Goal: Transaction & Acquisition: Purchase product/service

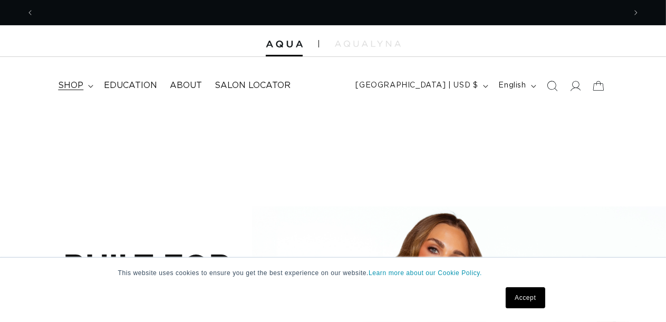
click at [72, 82] on span "shop" at bounding box center [70, 85] width 25 height 11
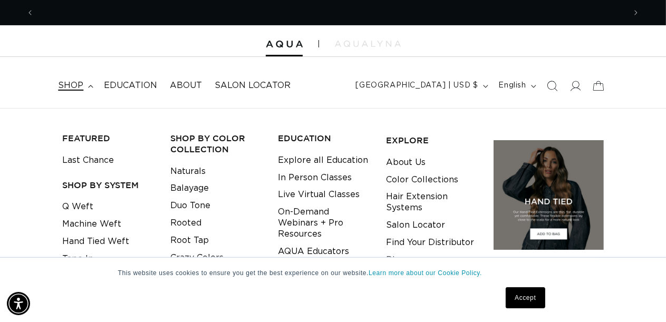
scroll to position [0, 1182]
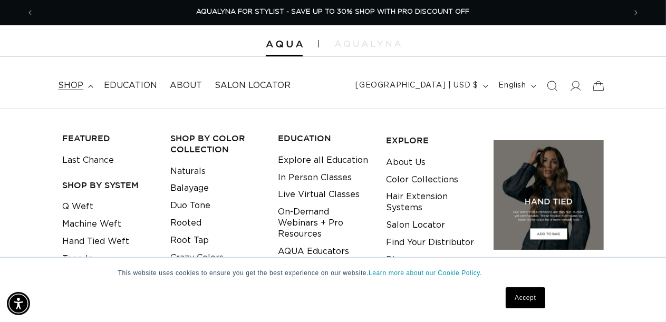
click at [535, 291] on link "Accept" at bounding box center [524, 297] width 39 height 21
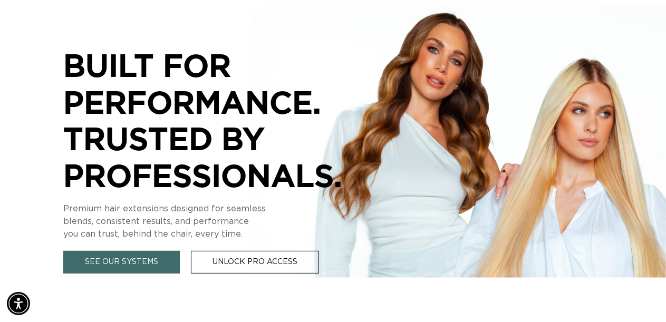
scroll to position [264, 0]
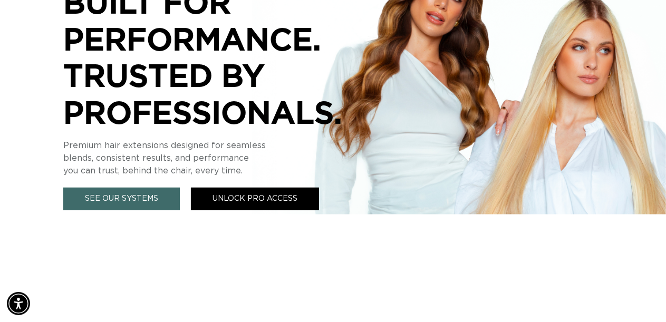
click at [249, 206] on link "Unlock Pro Access" at bounding box center [255, 199] width 128 height 23
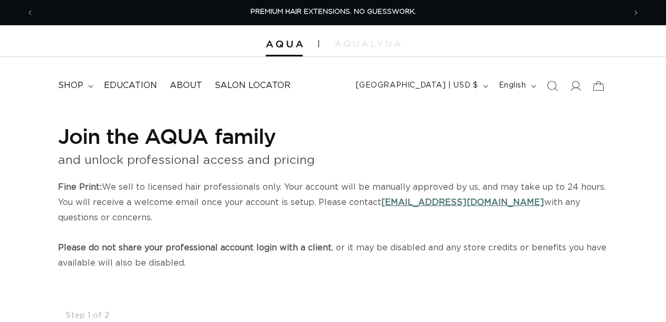
select select "US"
select select "[GEOGRAPHIC_DATA]"
click at [572, 87] on icon at bounding box center [574, 85] width 11 height 11
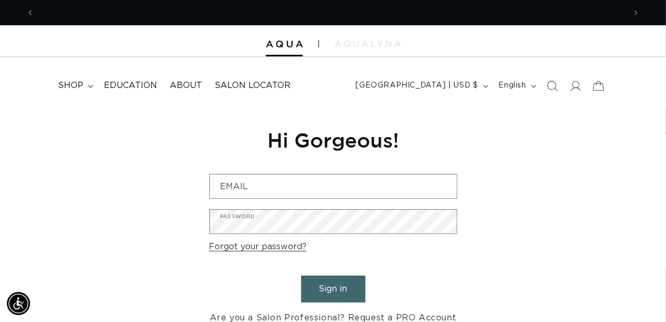
scroll to position [0, 590]
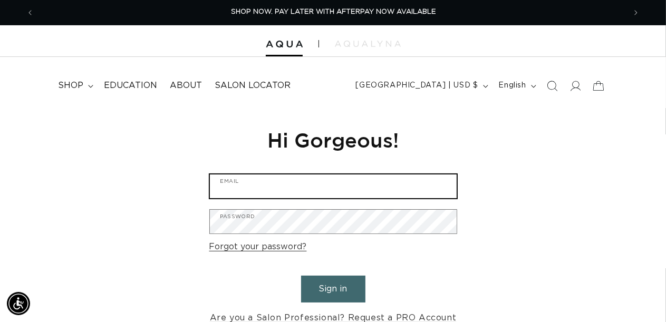
click at [338, 183] on input "Email" at bounding box center [333, 186] width 247 height 24
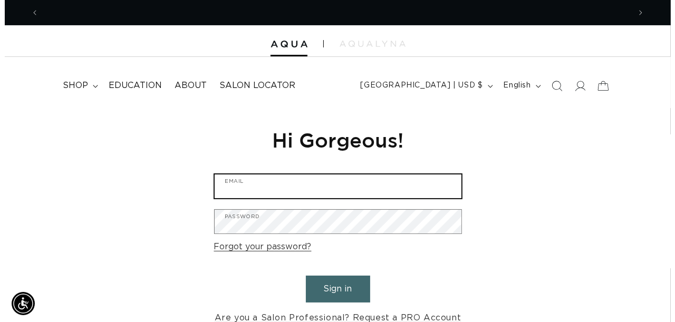
scroll to position [0, 1182]
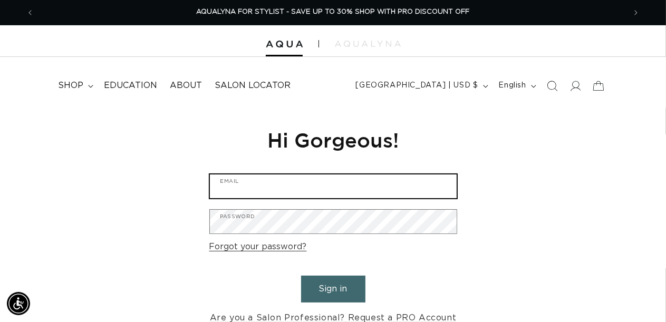
type input "Azeraartistry@gmail.com"
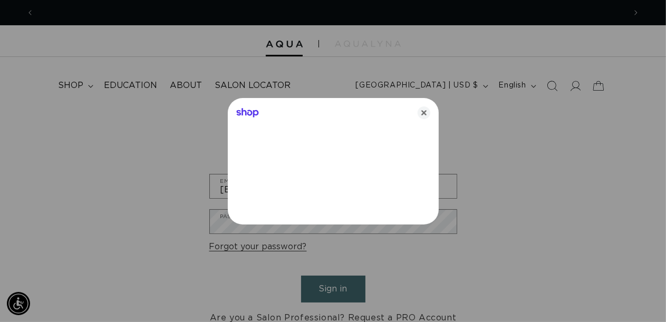
click at [333, 226] on div at bounding box center [333, 161] width 666 height 322
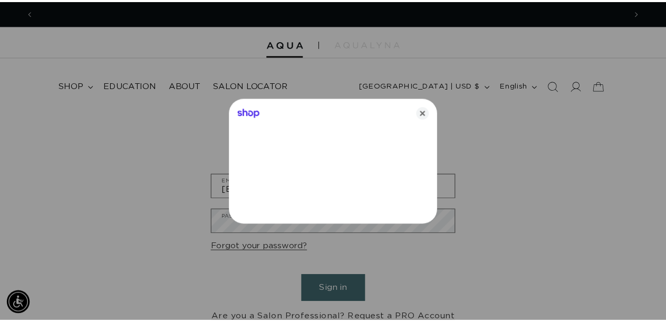
scroll to position [0, 0]
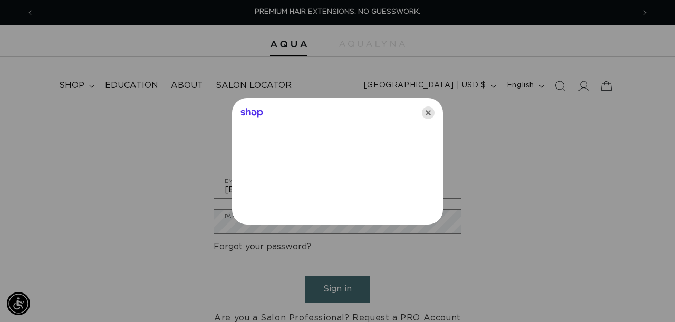
click at [432, 108] on icon "Close" at bounding box center [428, 112] width 13 height 13
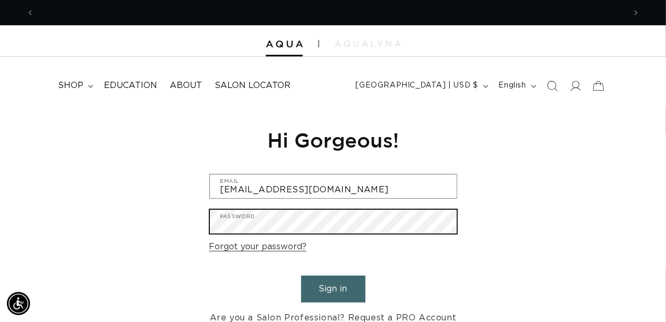
scroll to position [0, 1182]
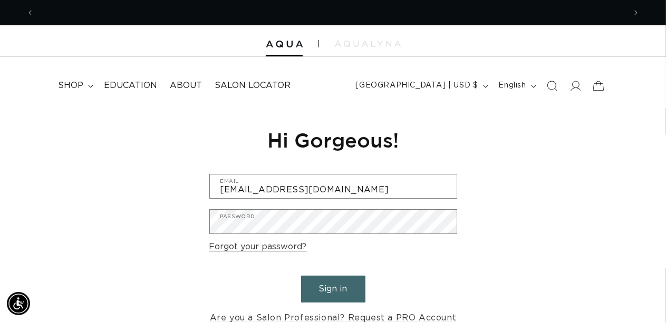
click at [324, 287] on button "Sign in" at bounding box center [333, 289] width 64 height 27
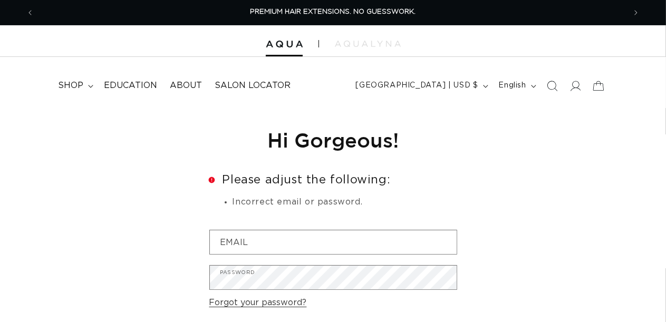
type input "[EMAIL_ADDRESS][DOMAIN_NAME]"
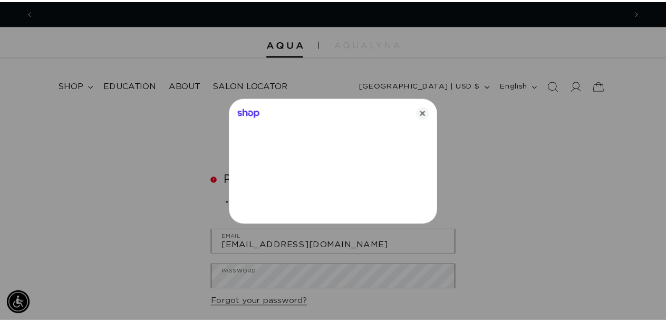
scroll to position [0, 1200]
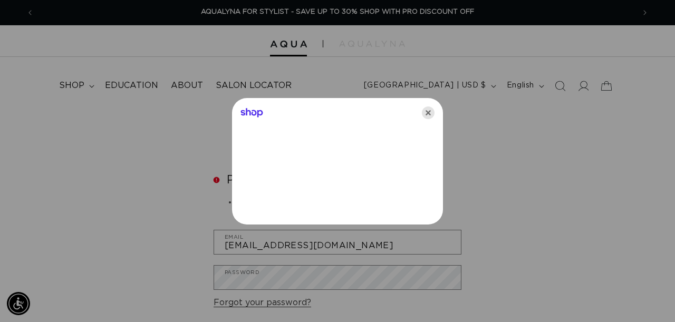
click at [429, 116] on icon "Close" at bounding box center [428, 112] width 13 height 13
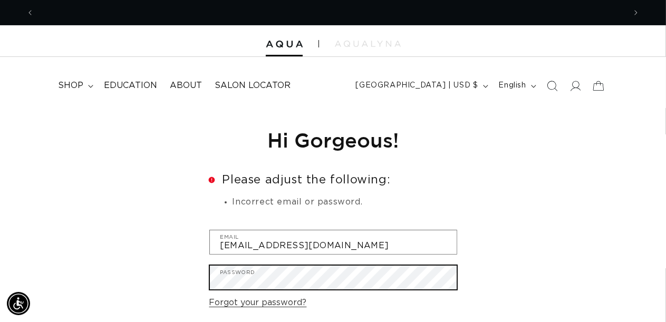
scroll to position [0, 1182]
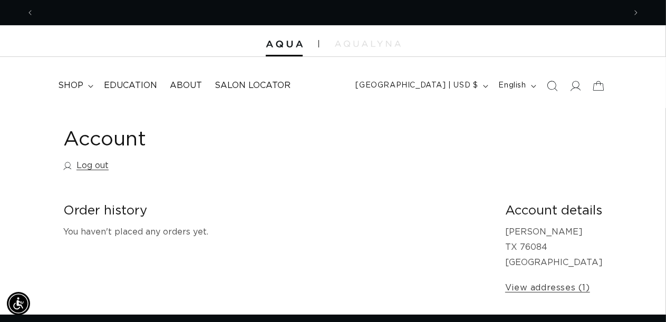
scroll to position [0, 1182]
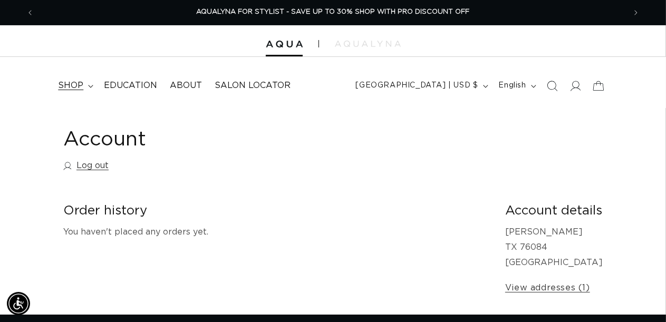
click at [82, 85] on span "shop" at bounding box center [70, 85] width 25 height 11
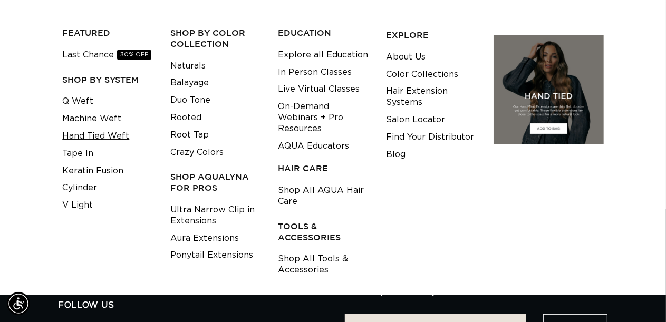
click at [106, 139] on link "Hand Tied Weft" at bounding box center [95, 136] width 67 height 17
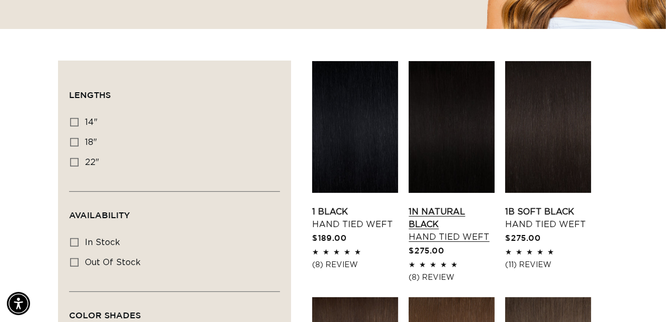
click at [452, 209] on link "1N Natural Black Hand Tied Weft" at bounding box center [451, 225] width 86 height 38
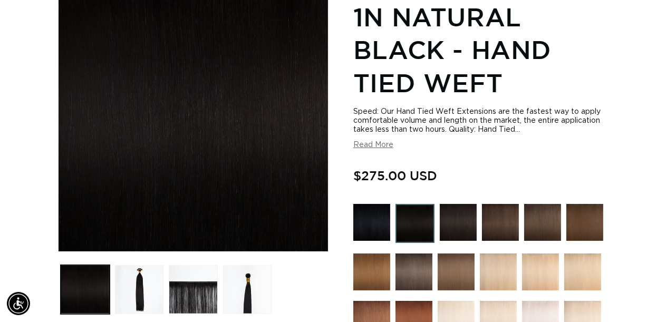
scroll to position [0, 1182]
click at [380, 148] on button "Read More" at bounding box center [373, 145] width 40 height 9
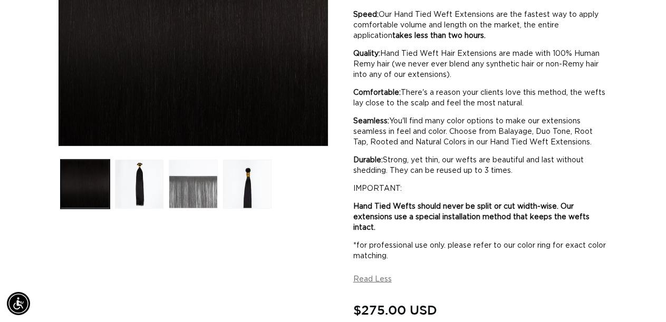
scroll to position [0, 590]
click at [169, 195] on button "Load image 3 in gallery view" at bounding box center [193, 184] width 49 height 49
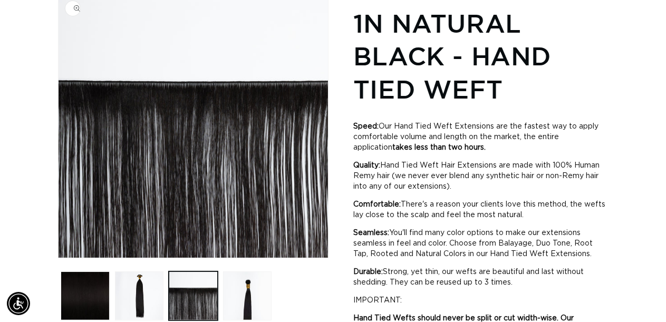
scroll to position [145, 0]
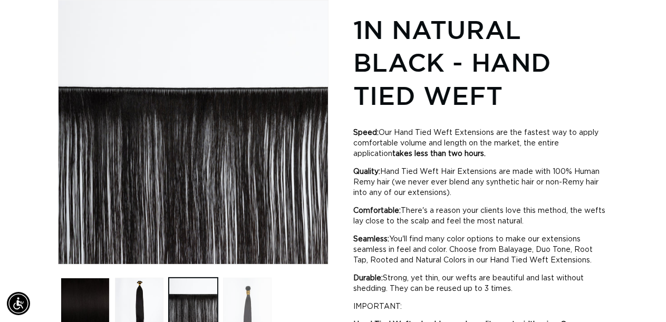
click at [253, 307] on button "Load image 4 in gallery view" at bounding box center [247, 302] width 49 height 49
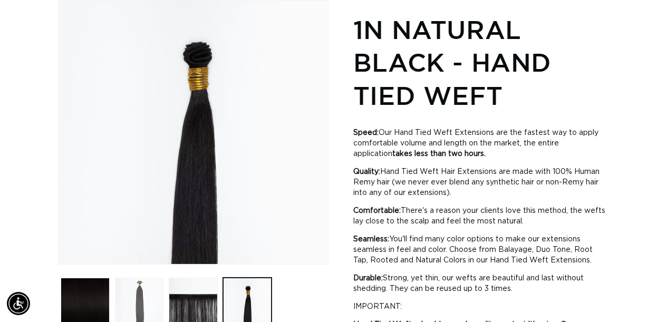
scroll to position [0, 1182]
click at [152, 306] on button "Load image 2 in gallery view" at bounding box center [139, 302] width 49 height 49
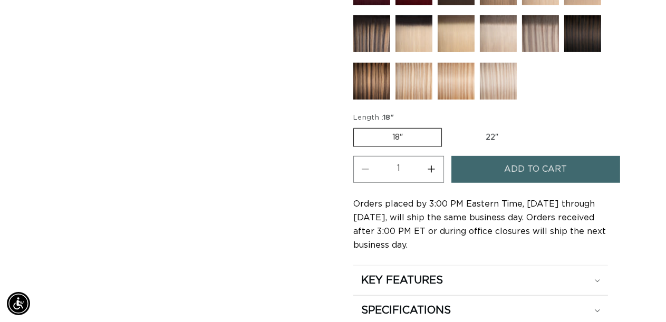
scroll to position [0, 590]
click at [471, 129] on label "22" Variant sold out or unavailable" at bounding box center [492, 138] width 90 height 18
click at [447, 126] on input "22" Variant sold out or unavailable" at bounding box center [447, 126] width 1 height 1
radio input "true"
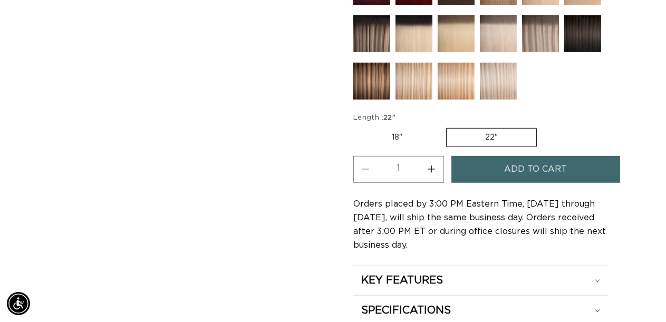
click at [413, 137] on label "18" Variant sold out or unavailable" at bounding box center [396, 138] width 87 height 18
click at [356, 126] on input "18" Variant sold out or unavailable" at bounding box center [356, 126] width 1 height 1
radio input "true"
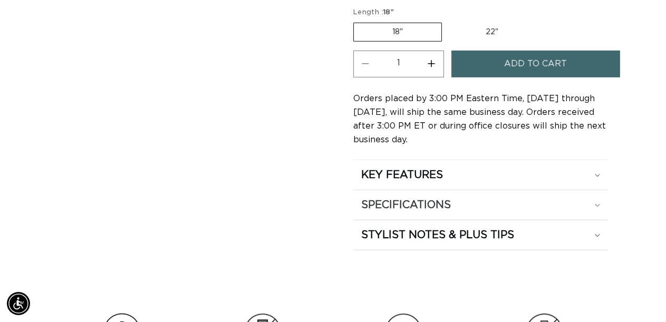
scroll to position [0, 1182]
click at [424, 199] on h2 "SPECIFICATIONS" at bounding box center [406, 205] width 90 height 14
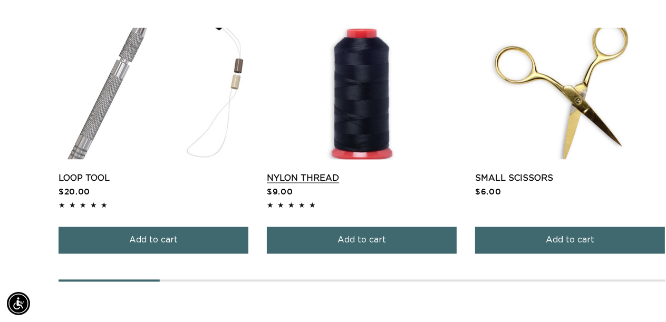
scroll to position [0, 0]
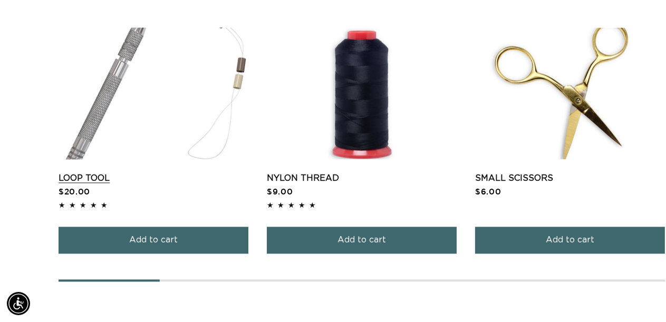
click at [186, 172] on link "Loop Tool" at bounding box center [154, 178] width 190 height 13
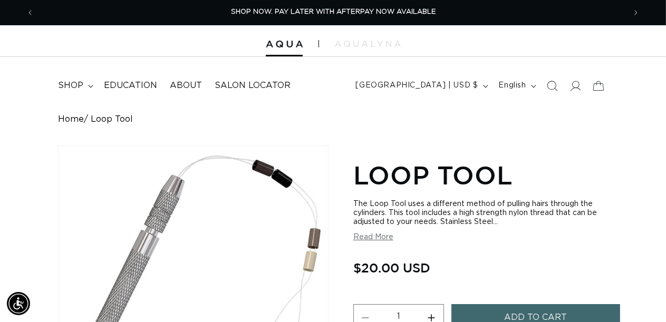
scroll to position [0, 1182]
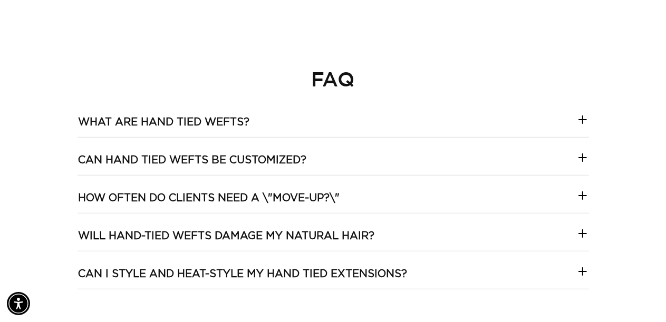
scroll to position [3766, 0]
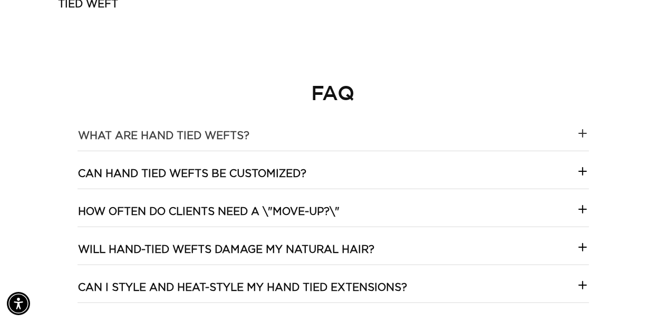
click at [314, 128] on wefts\?-template--18844261286116__collapsible_content_RjkbrX "What are hand tied wefts?" at bounding box center [332, 131] width 511 height 37
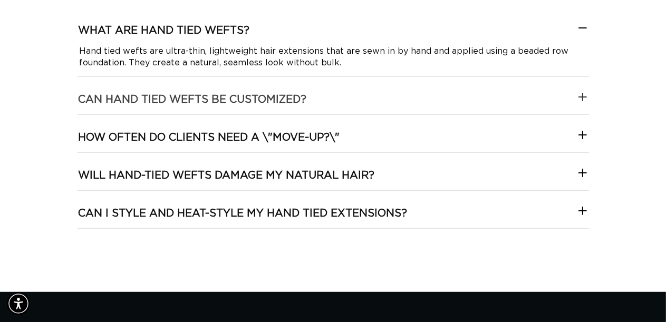
scroll to position [0, 1182]
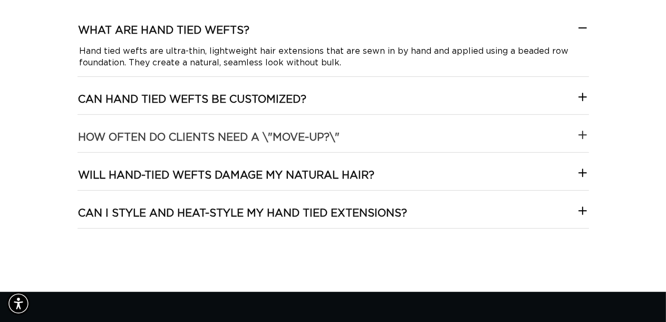
click at [349, 128] on \\ "How often do clients need a \"move-up?\"" at bounding box center [332, 133] width 511 height 37
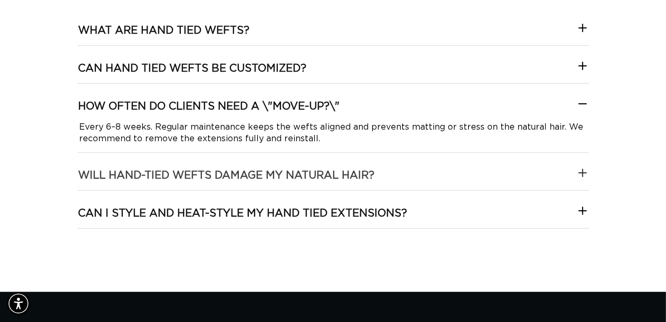
click at [354, 169] on h3 "Will hand-tied wefts damage my natural hair?" at bounding box center [227, 176] width 296 height 14
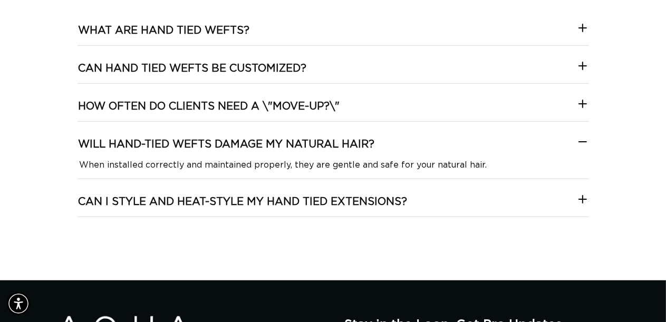
scroll to position [3924, 0]
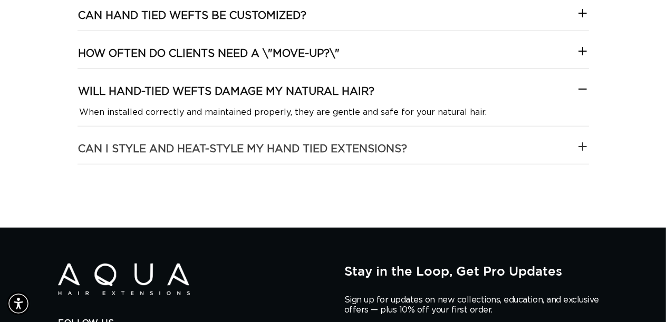
click at [343, 142] on h3 "Can I style and heat-style my hand tied extensions?" at bounding box center [243, 149] width 329 height 14
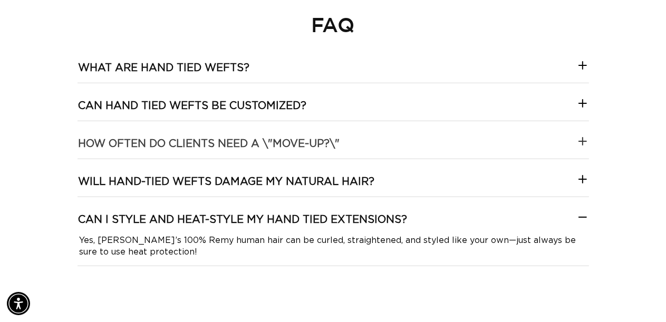
scroll to position [3819, 0]
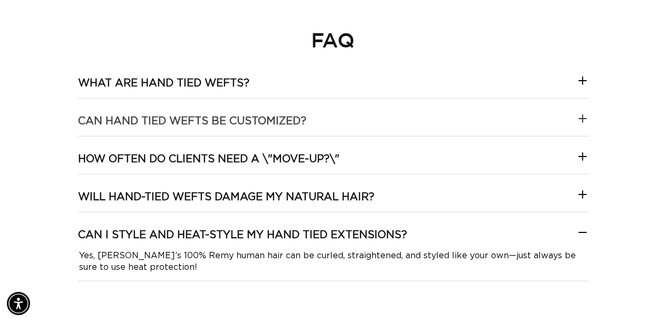
click at [329, 114] on customized\?-template--18844261286116__collapsible_content_RjkbrX "Can hand tied wefts be customized?" at bounding box center [332, 117] width 511 height 37
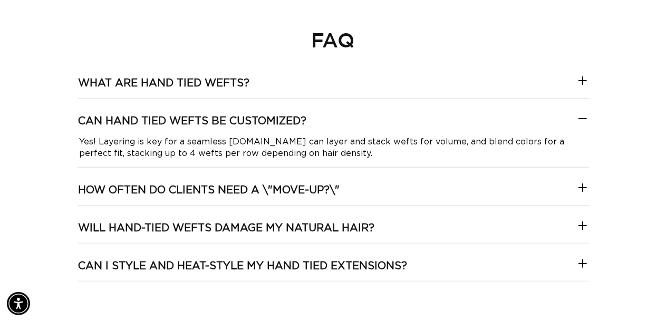
scroll to position [0, 590]
click at [310, 116] on customized\?-template--18844261286116__collapsible_content_RjkbrX "Can hand tied wefts be customized?" at bounding box center [332, 117] width 511 height 37
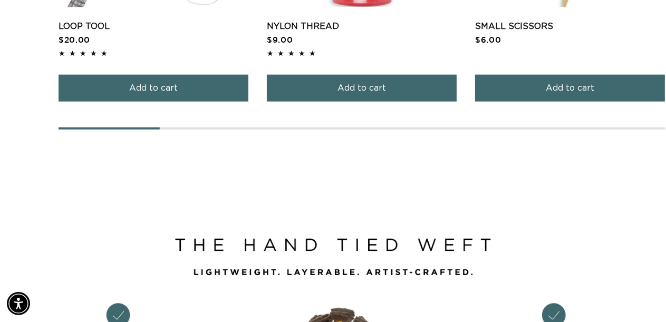
scroll to position [0, 0]
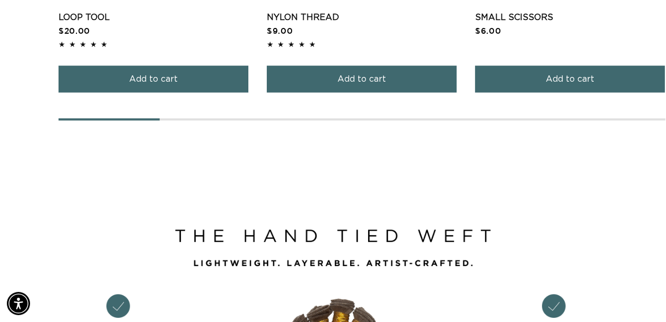
click at [237, 119] on div at bounding box center [362, 120] width 607 height 2
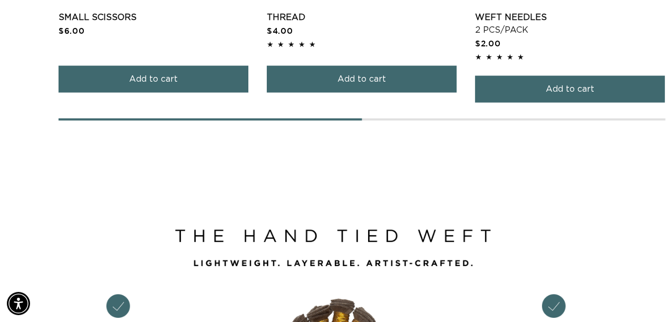
click at [237, 119] on div at bounding box center [362, 120] width 607 height 2
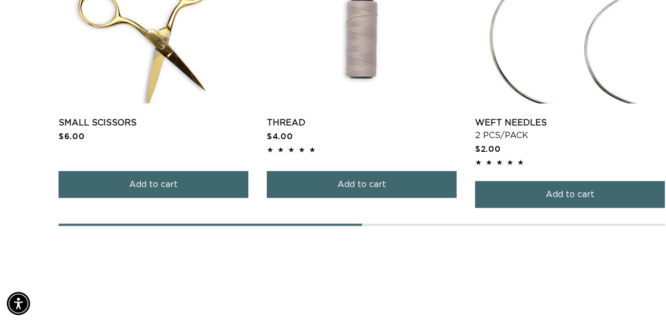
click at [402, 224] on div at bounding box center [362, 225] width 607 height 2
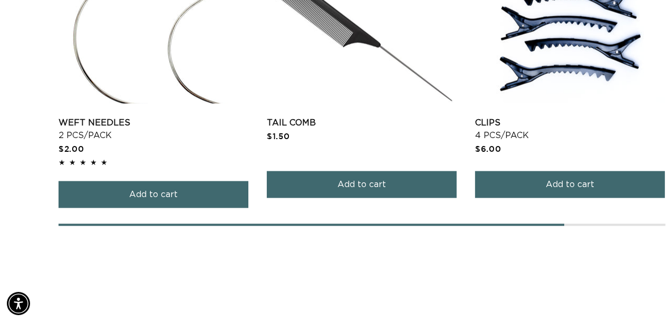
click at [582, 218] on div "Loop Tool Loop Tool $20.00 4.8 / 5.0 Add to cart" at bounding box center [362, 99] width 607 height 254
click at [580, 224] on div at bounding box center [362, 225] width 607 height 2
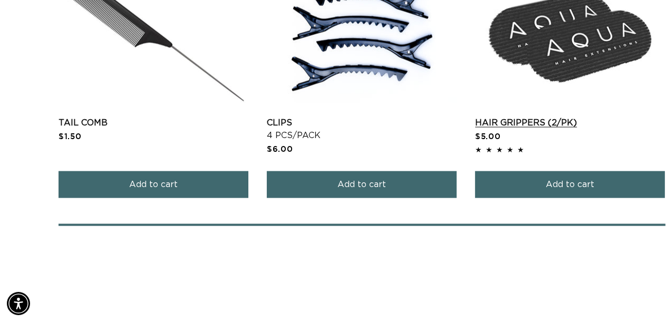
click at [561, 182] on span "Add to cart" at bounding box center [570, 184] width 48 height 27
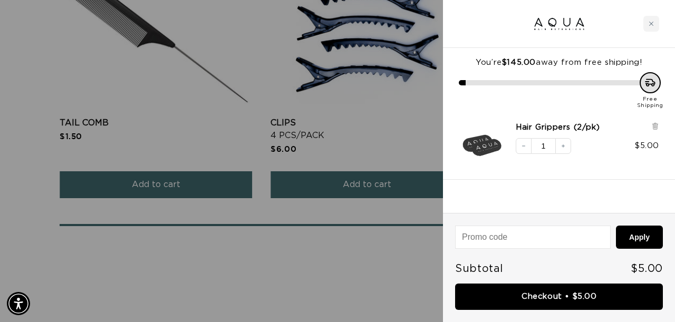
click at [357, 126] on div at bounding box center [337, 161] width 675 height 322
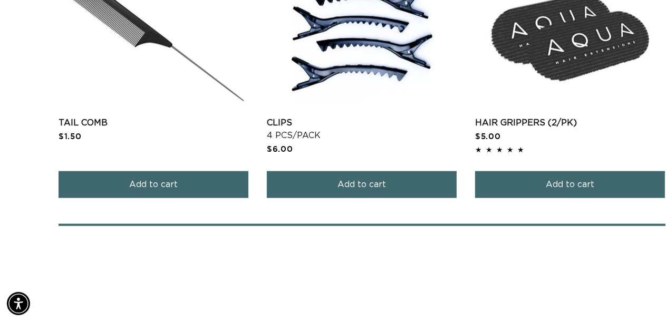
click at [447, 224] on span at bounding box center [362, 225] width 607 height 2
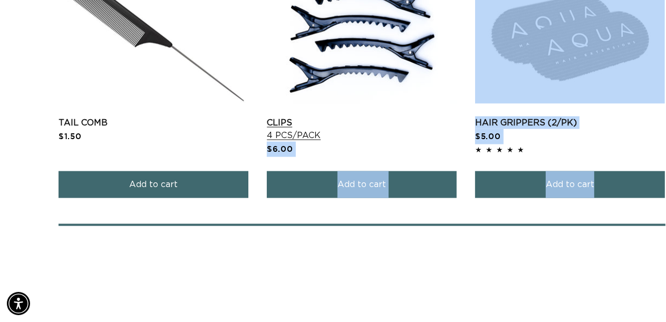
drag, startPoint x: 530, startPoint y: 220, endPoint x: 340, endPoint y: 216, distance: 189.8
click at [361, 199] on div "Loop Tool Loop Tool $20.00 4.8 / 5.0 Add to cart" at bounding box center [362, 99] width 607 height 254
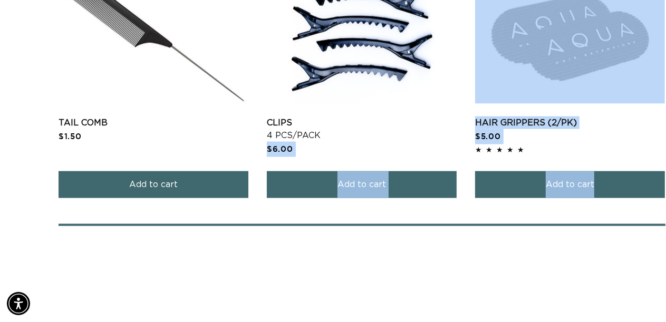
click at [314, 224] on span at bounding box center [362, 225] width 607 height 2
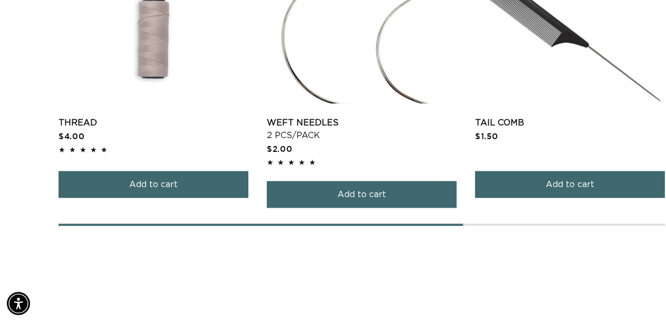
click at [314, 224] on span at bounding box center [261, 225] width 404 height 2
click at [353, 190] on span "Add to cart" at bounding box center [361, 194] width 48 height 27
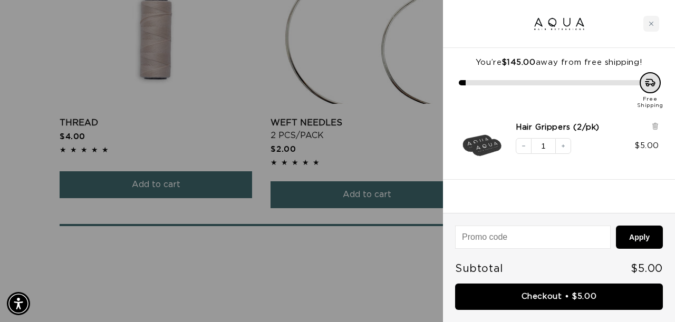
click at [334, 250] on div at bounding box center [337, 161] width 675 height 322
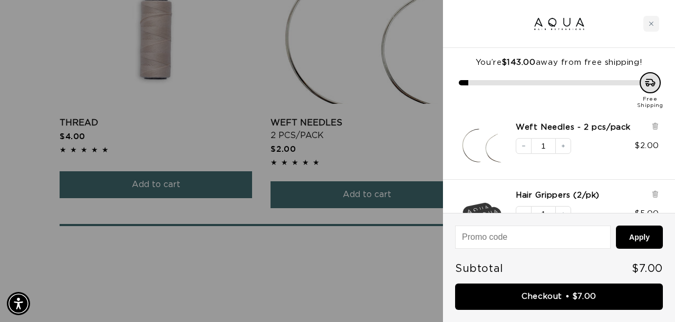
click at [355, 223] on div at bounding box center [337, 161] width 675 height 322
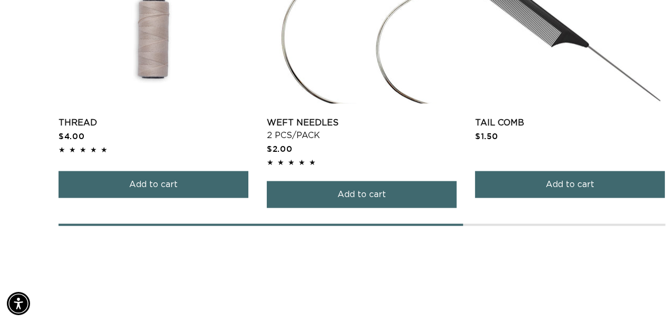
click at [355, 224] on span at bounding box center [261, 225] width 404 height 2
click at [311, 224] on span at bounding box center [261, 225] width 404 height 2
click at [239, 218] on div "Loop Tool Loop Tool $20.00 4.8 / 5.0 Add to cart" at bounding box center [362, 99] width 607 height 254
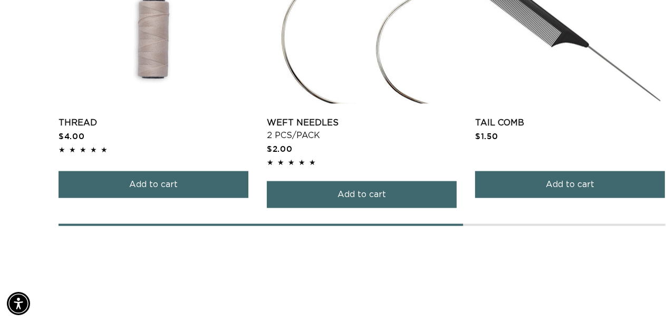
click at [238, 224] on span at bounding box center [261, 225] width 404 height 2
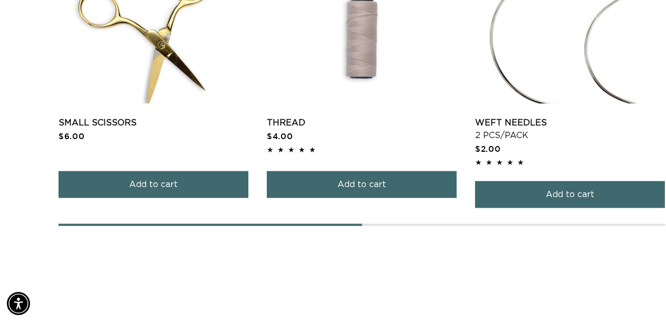
click at [238, 224] on span at bounding box center [210, 225] width 303 height 2
click at [122, 224] on span at bounding box center [210, 225] width 303 height 2
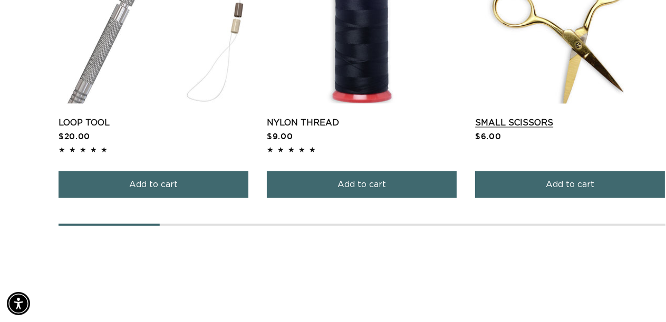
click at [490, 192] on button "Add to cart" at bounding box center [570, 184] width 190 height 27
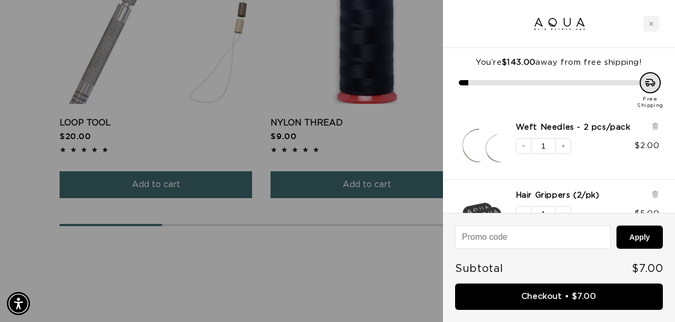
click at [372, 233] on div at bounding box center [337, 161] width 675 height 322
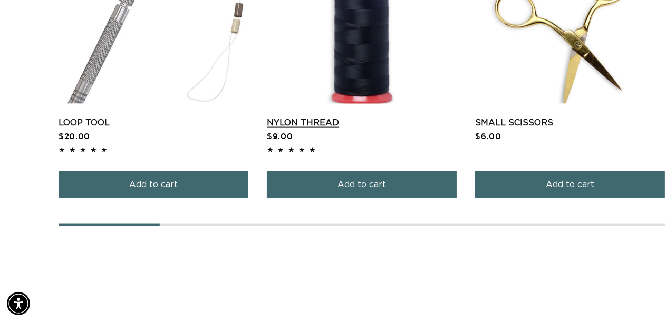
click at [355, 183] on span "Add to cart" at bounding box center [361, 184] width 48 height 27
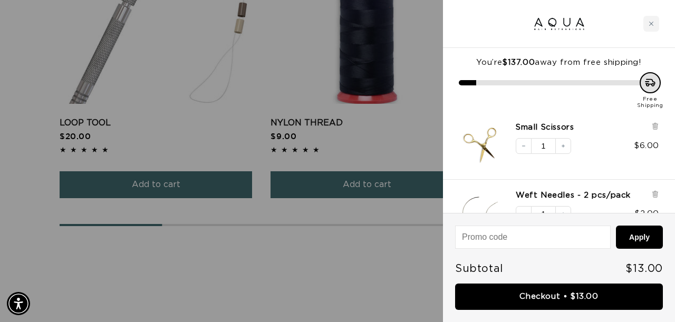
click at [356, 236] on div at bounding box center [337, 161] width 675 height 322
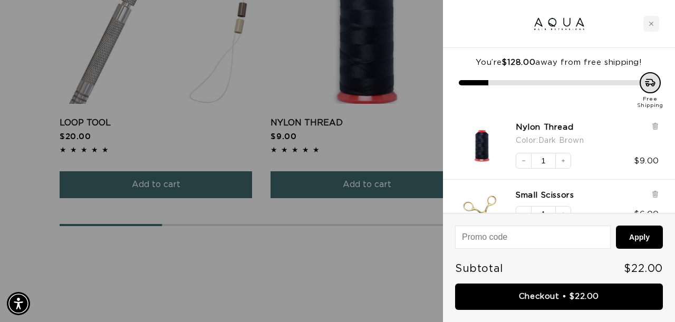
click at [182, 183] on div at bounding box center [337, 161] width 675 height 322
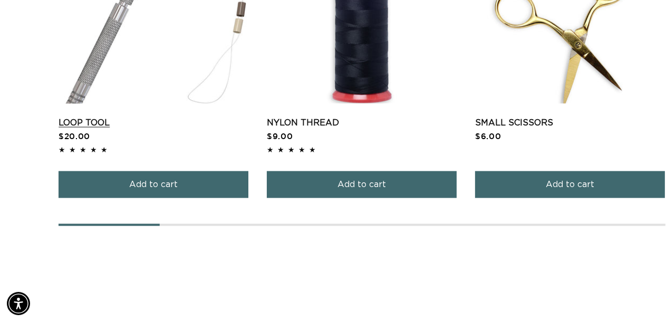
click at [182, 183] on button "Add to cart" at bounding box center [154, 184] width 190 height 27
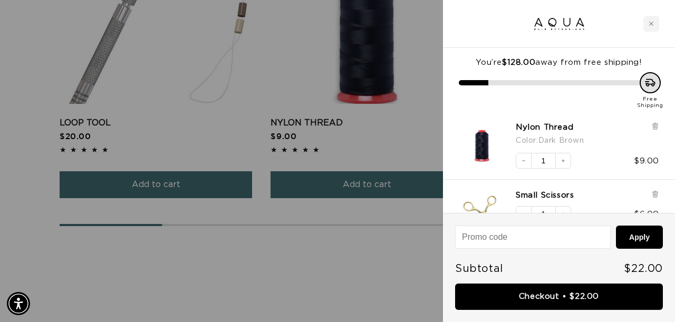
click at [227, 237] on div at bounding box center [337, 161] width 675 height 322
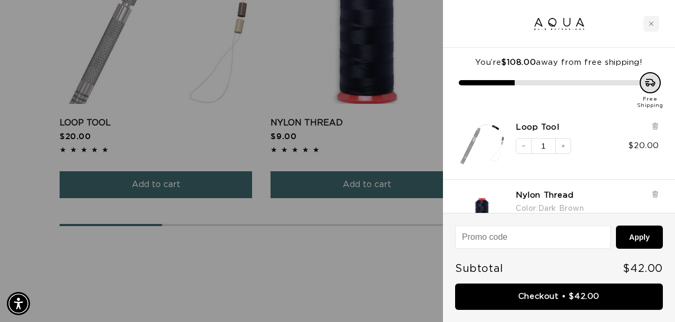
click at [394, 246] on div at bounding box center [337, 161] width 675 height 322
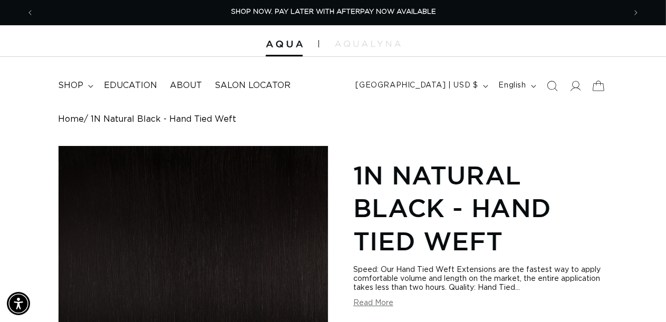
click at [592, 86] on icon at bounding box center [598, 85] width 25 height 25
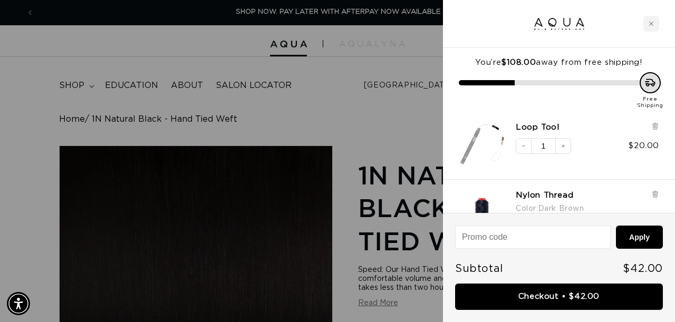
click at [338, 132] on div at bounding box center [337, 161] width 675 height 322
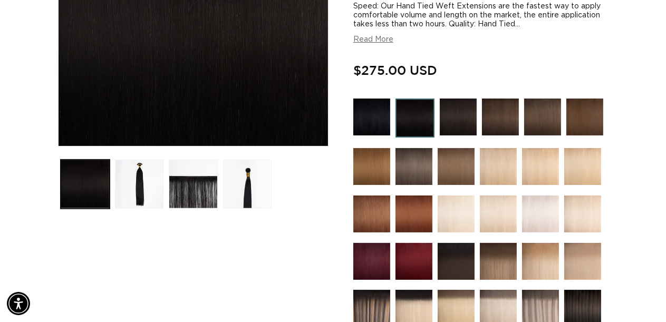
scroll to position [0, 1182]
click at [410, 113] on img at bounding box center [414, 118] width 39 height 39
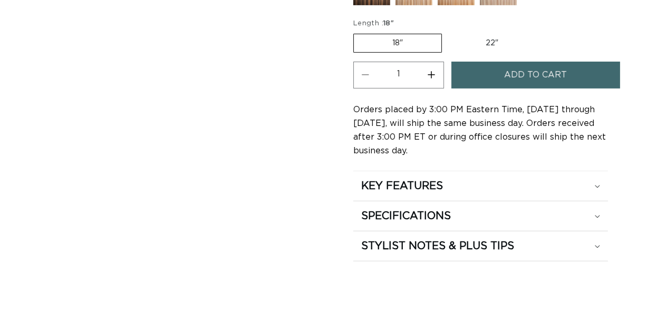
scroll to position [632, 0]
click at [472, 34] on label "22" Variant sold out or unavailable" at bounding box center [492, 43] width 90 height 18
click at [447, 32] on input "22" Variant sold out or unavailable" at bounding box center [447, 32] width 1 height 1
radio input "true"
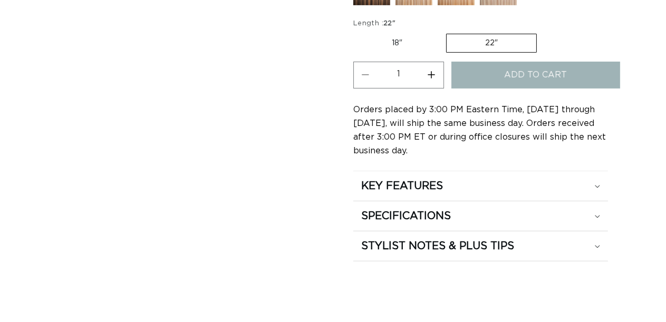
scroll to position [0, 0]
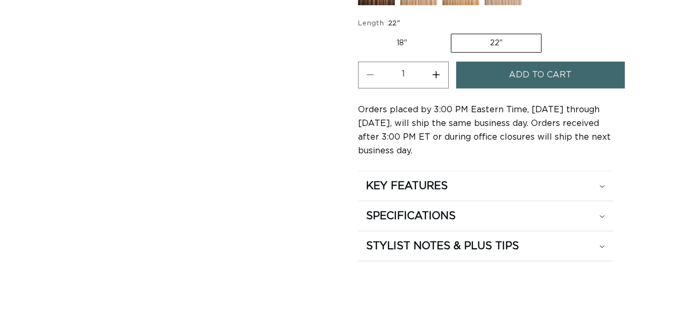
scroll to position [0, 590]
click at [430, 68] on button "Increase quantity for 1N Natural Black - Hand Tied Weft" at bounding box center [432, 75] width 24 height 27
type input "3"
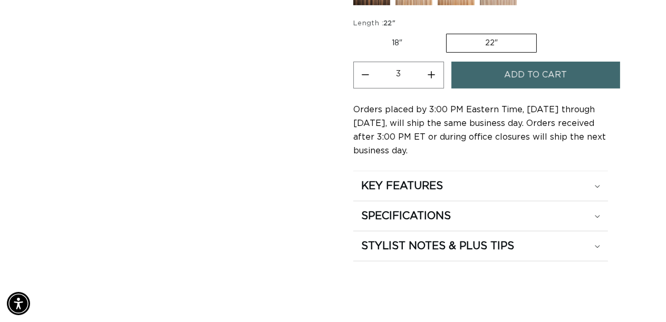
click at [523, 74] on span "Add to cart" at bounding box center [535, 75] width 63 height 27
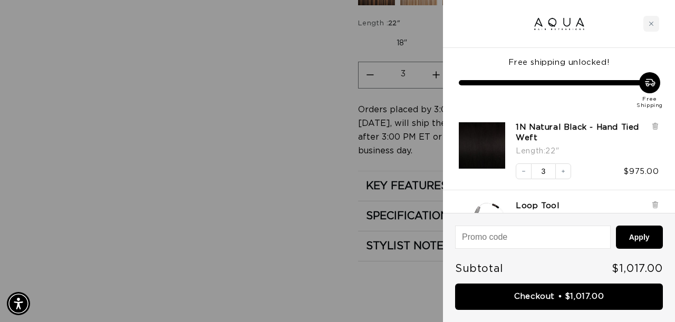
click at [258, 182] on div at bounding box center [337, 161] width 675 height 322
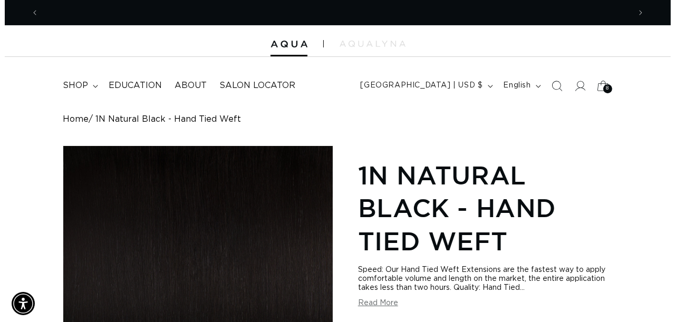
scroll to position [0, 0]
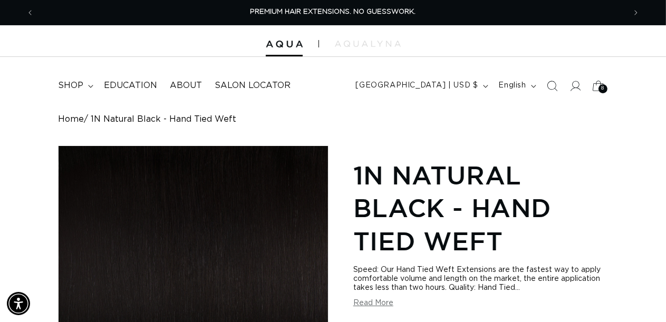
click at [591, 86] on icon at bounding box center [598, 85] width 25 height 25
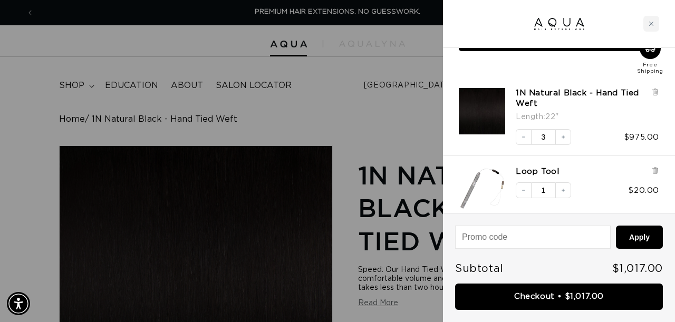
scroll to position [53, 0]
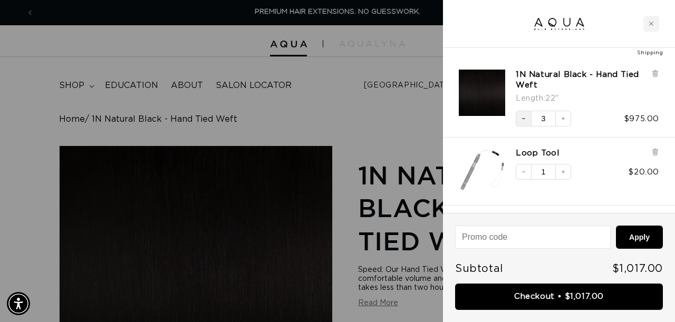
click at [522, 113] on button "Decrease quantity" at bounding box center [523, 119] width 16 height 16
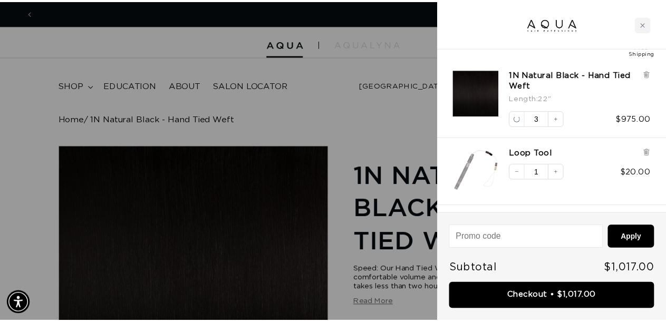
scroll to position [0, 599]
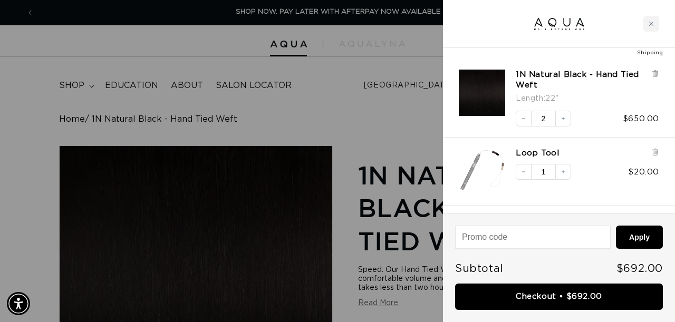
click at [344, 118] on div at bounding box center [337, 161] width 675 height 322
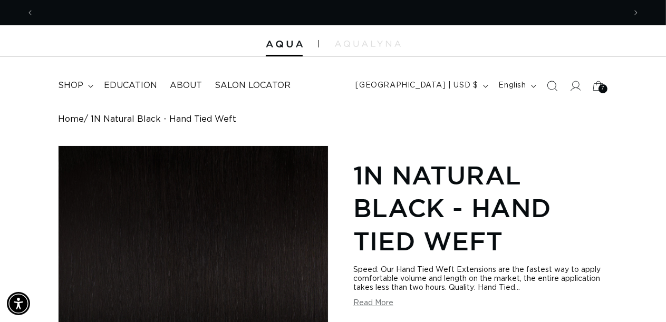
scroll to position [0, 0]
click at [82, 82] on span "shop" at bounding box center [70, 85] width 25 height 11
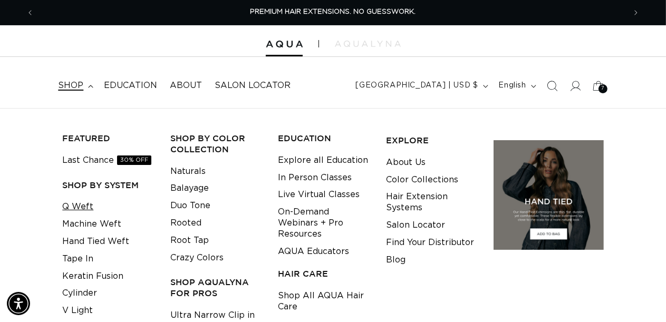
click at [72, 203] on link "Q Weft" at bounding box center [77, 206] width 31 height 17
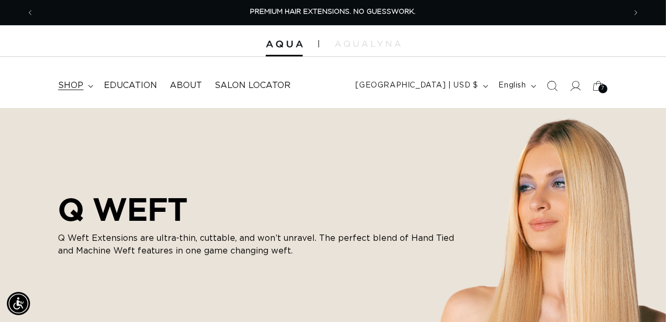
click at [89, 87] on summary "shop" at bounding box center [75, 86] width 46 height 24
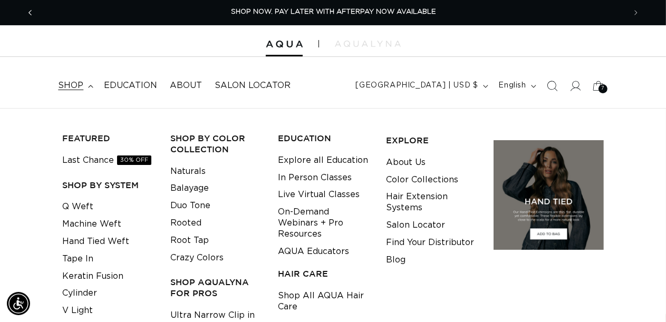
click at [32, 11] on icon "Previous announcement" at bounding box center [30, 13] width 4 height 12
